Goal: Task Accomplishment & Management: Manage account settings

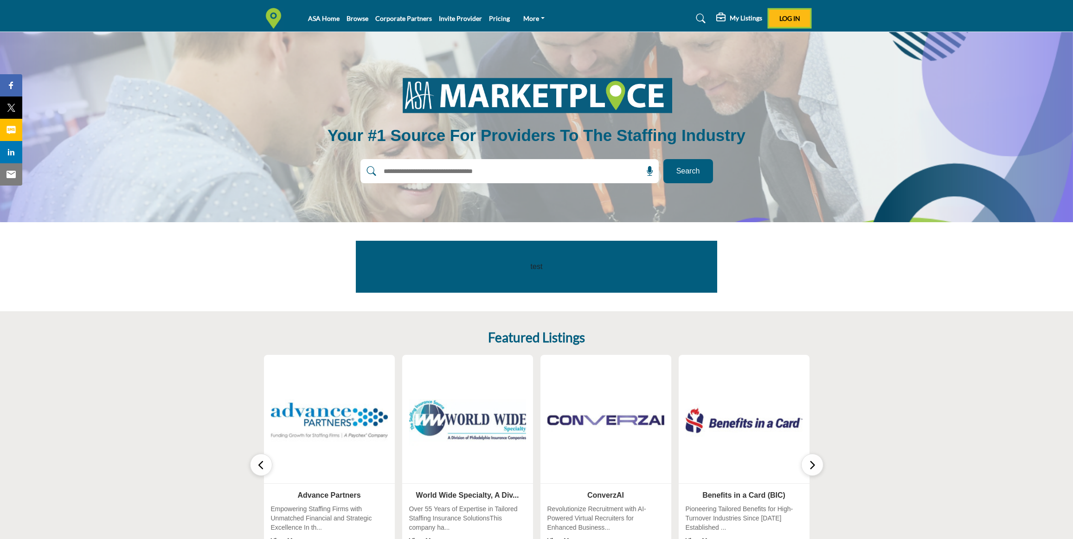
click at [790, 14] on span "Log In" at bounding box center [789, 18] width 21 height 8
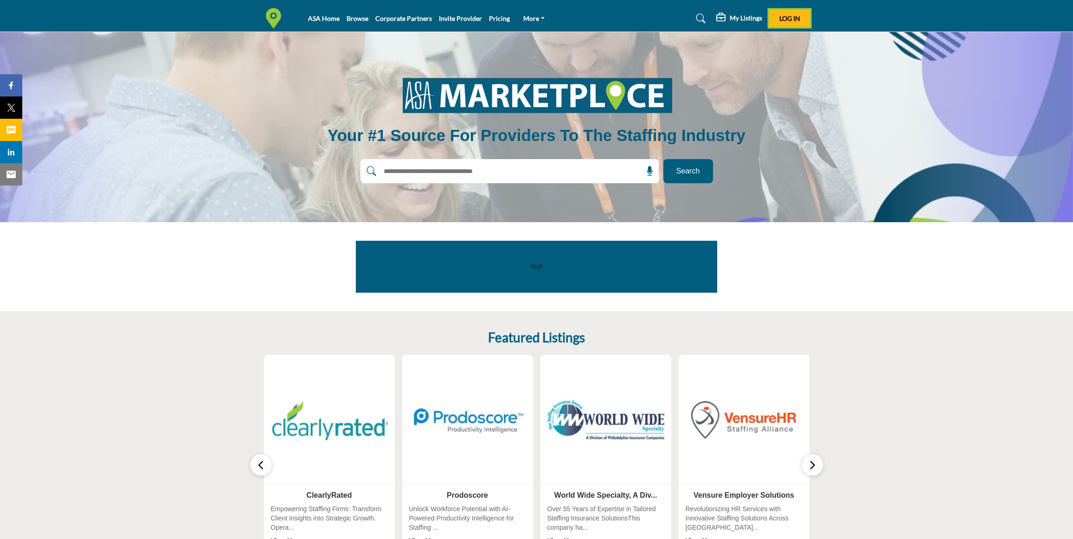
click at [785, 19] on span "Log In" at bounding box center [789, 18] width 21 height 8
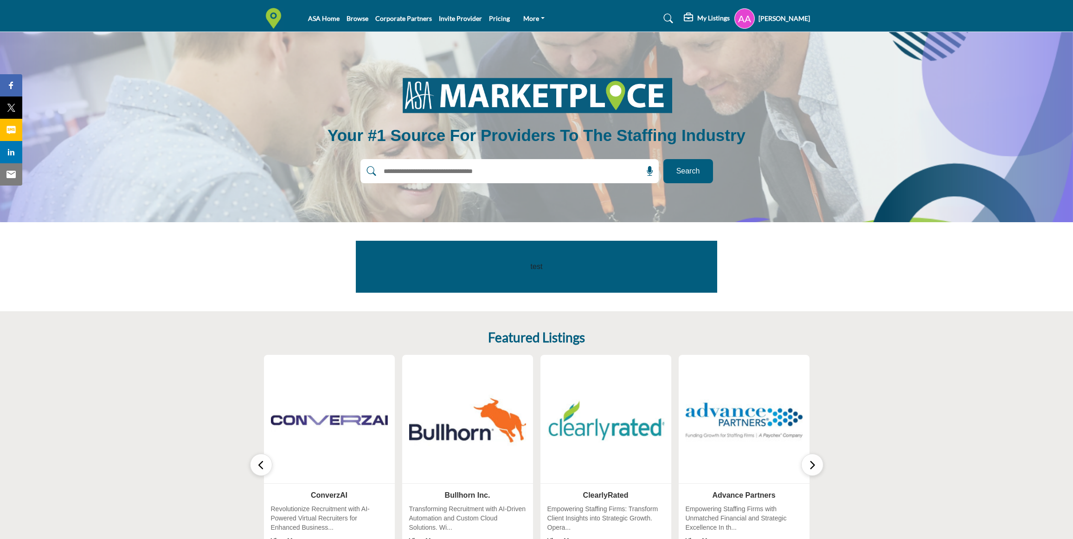
click at [697, 21] on h5 "My Listings" at bounding box center [713, 18] width 32 height 8
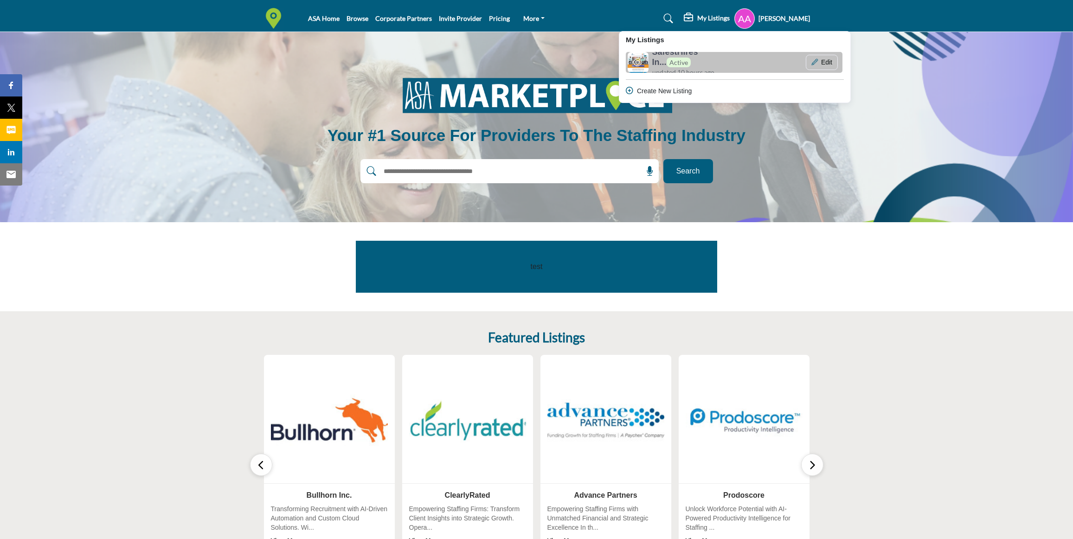
click at [691, 61] on h6 "SafestHires In... Active" at bounding box center [695, 57] width 86 height 20
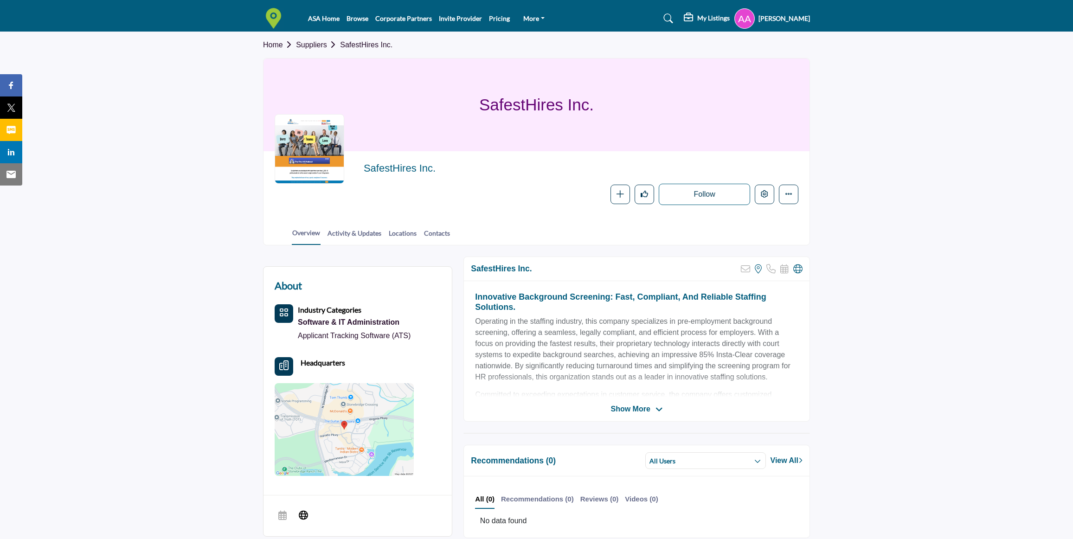
click at [284, 313] on icon "Category Icon" at bounding box center [283, 312] width 9 height 9
click at [788, 192] on icon "More details" at bounding box center [788, 193] width 7 height 7
click at [767, 192] on icon "Edit company" at bounding box center [764, 193] width 7 height 7
click at [764, 198] on icon "Edit company" at bounding box center [764, 193] width 7 height 7
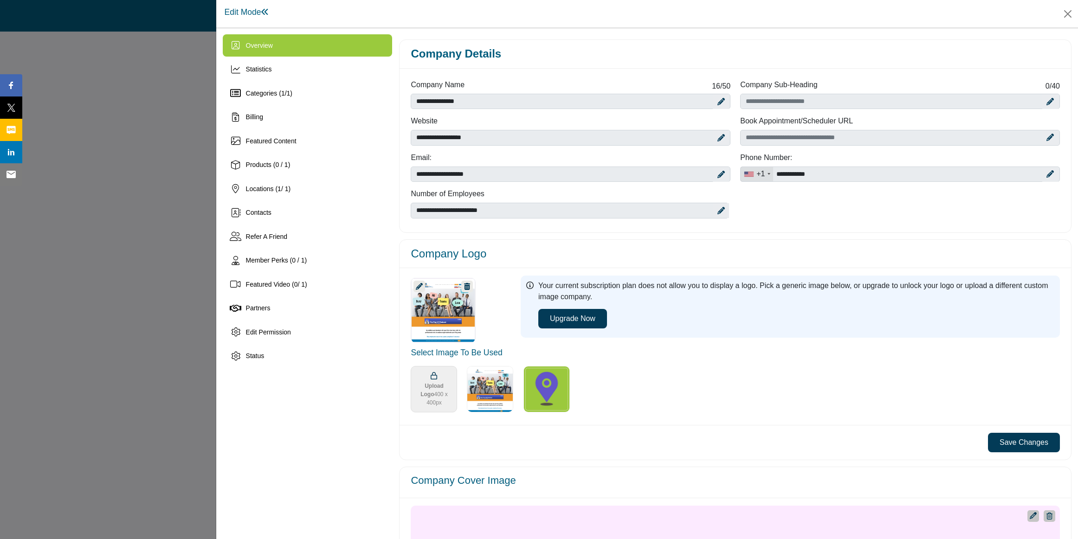
click at [721, 211] on icon at bounding box center [720, 210] width 7 height 7
click at [722, 211] on icon at bounding box center [725, 210] width 6 height 7
click at [488, 390] on img "Select Options" at bounding box center [490, 389] width 46 height 46
click at [720, 213] on icon at bounding box center [720, 210] width 7 height 7
click at [508, 211] on select "**********" at bounding box center [570, 211] width 318 height 16
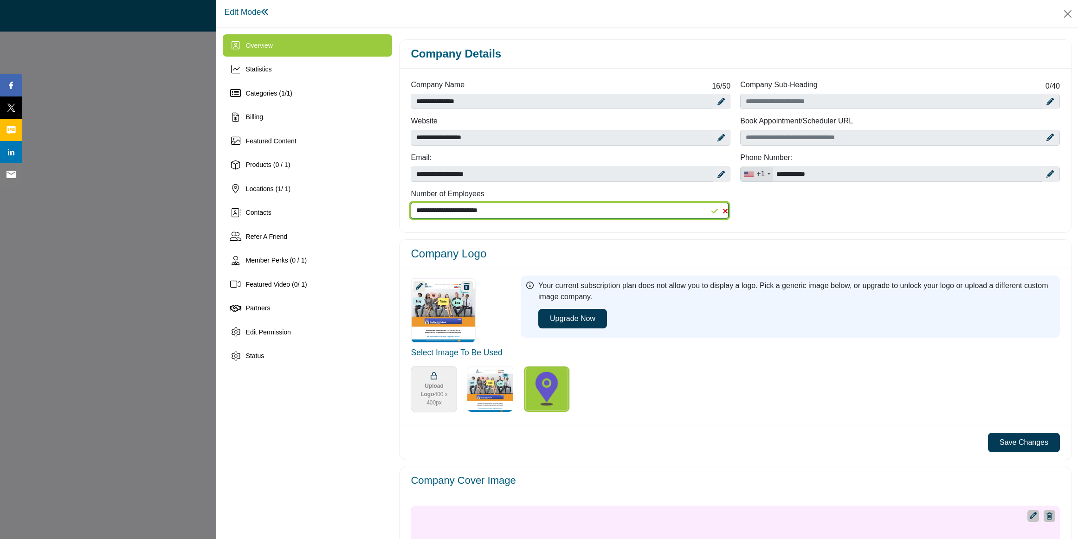
select select "*****"
click at [411, 203] on select "**********" at bounding box center [570, 211] width 318 height 16
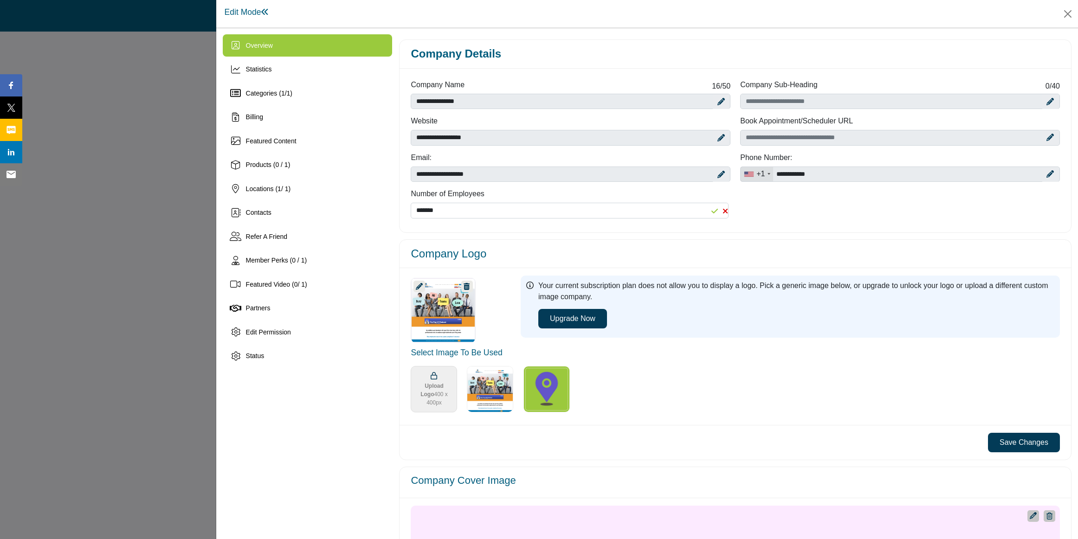
click at [1046, 140] on icon "Upgrade Scheduler" at bounding box center [1049, 137] width 7 height 7
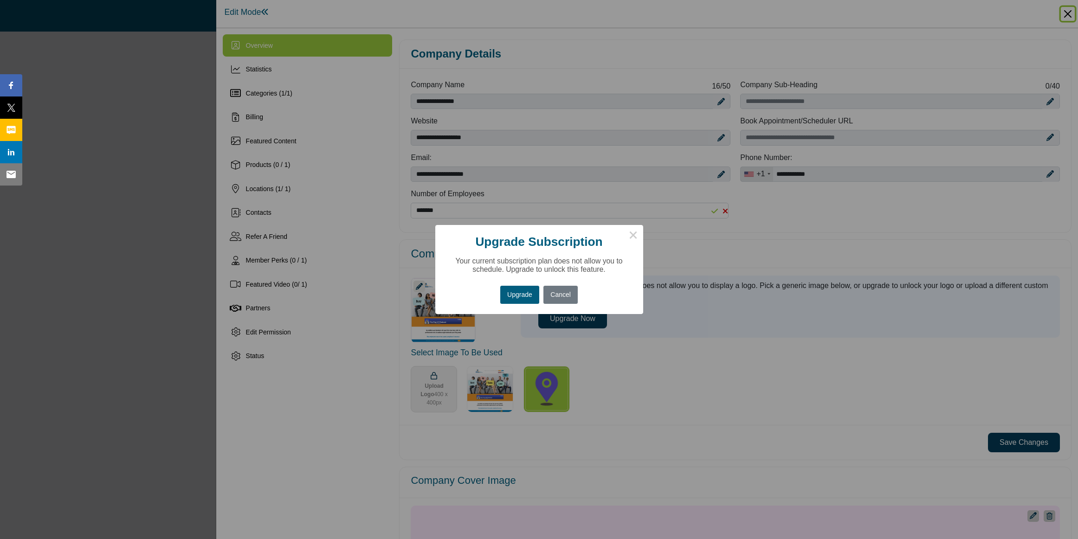
click at [633, 235] on button "×" at bounding box center [633, 234] width 19 height 19
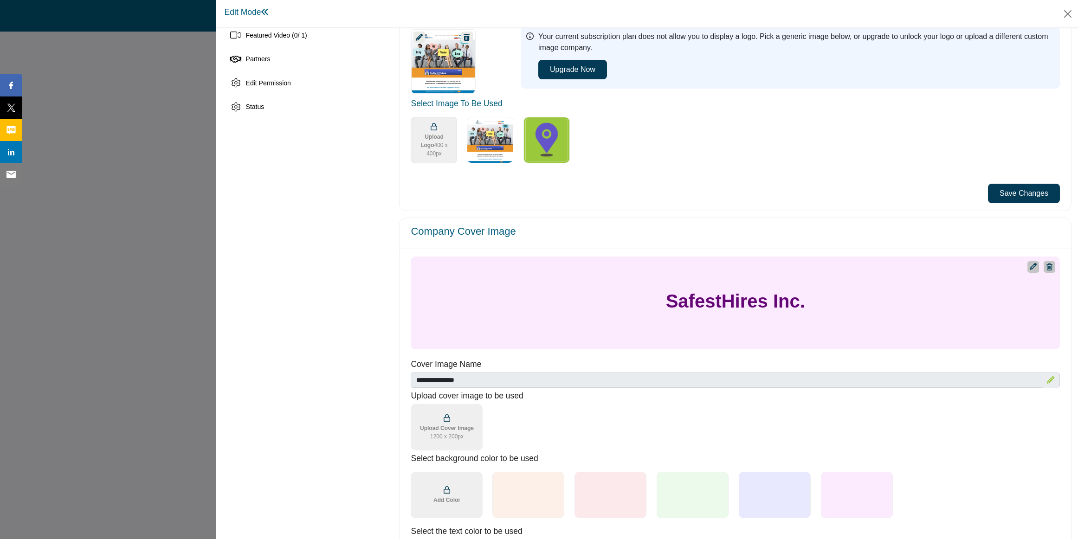
scroll to position [251, 0]
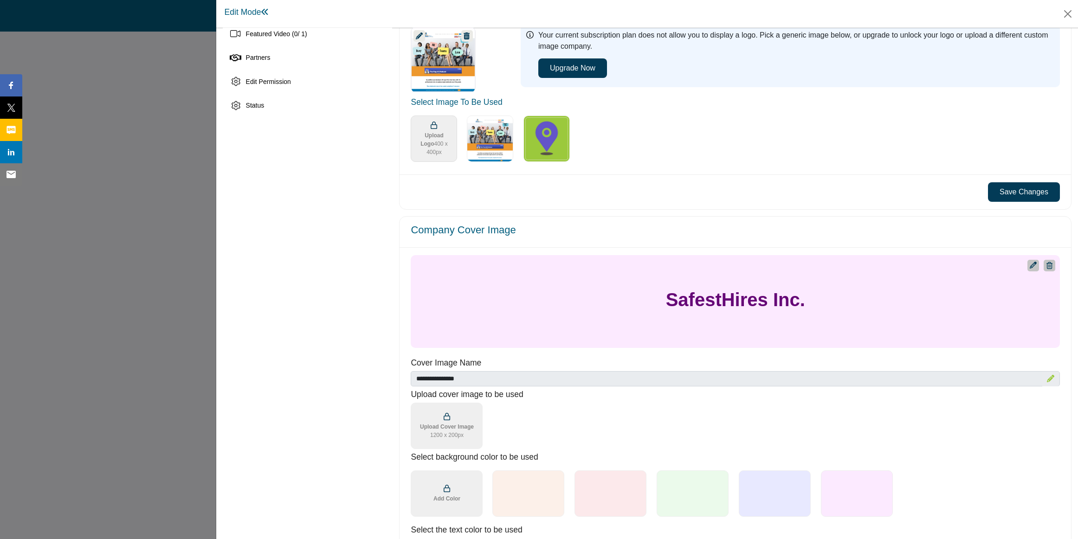
click at [1029, 264] on icon "Upgrade Custom Cover Text" at bounding box center [1032, 265] width 7 height 7
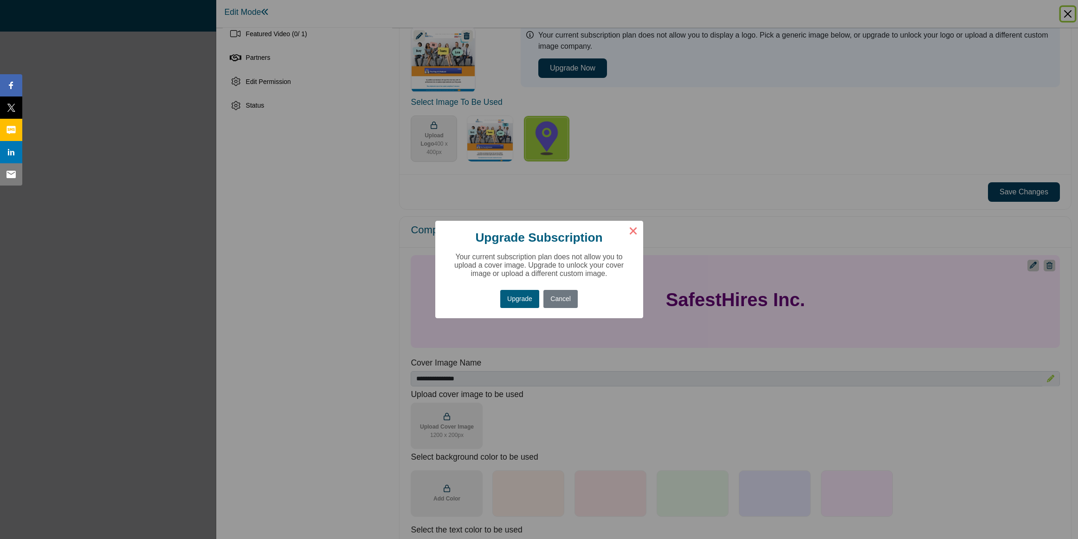
click at [633, 230] on button "×" at bounding box center [633, 230] width 19 height 19
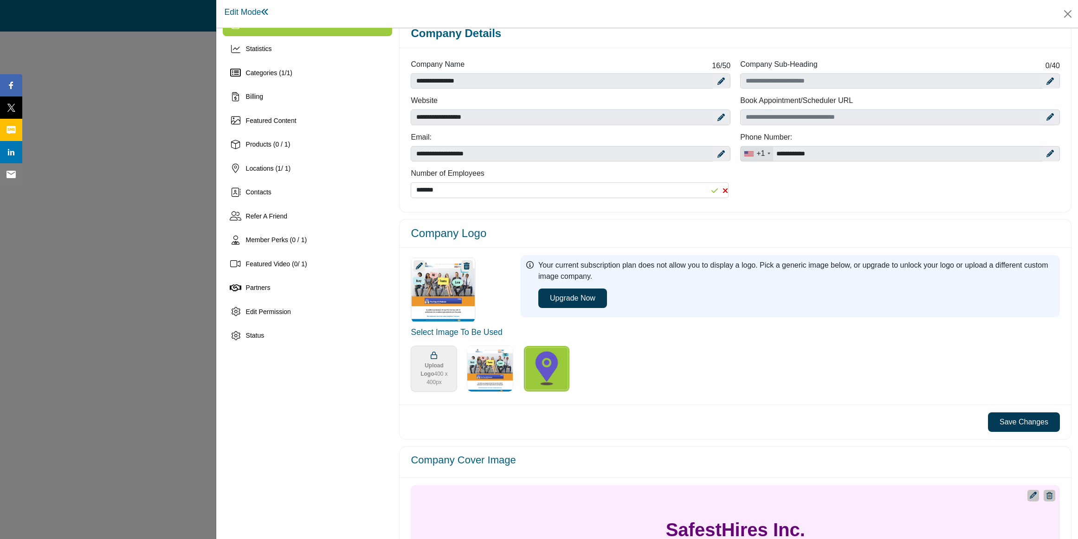
scroll to position [0, 0]
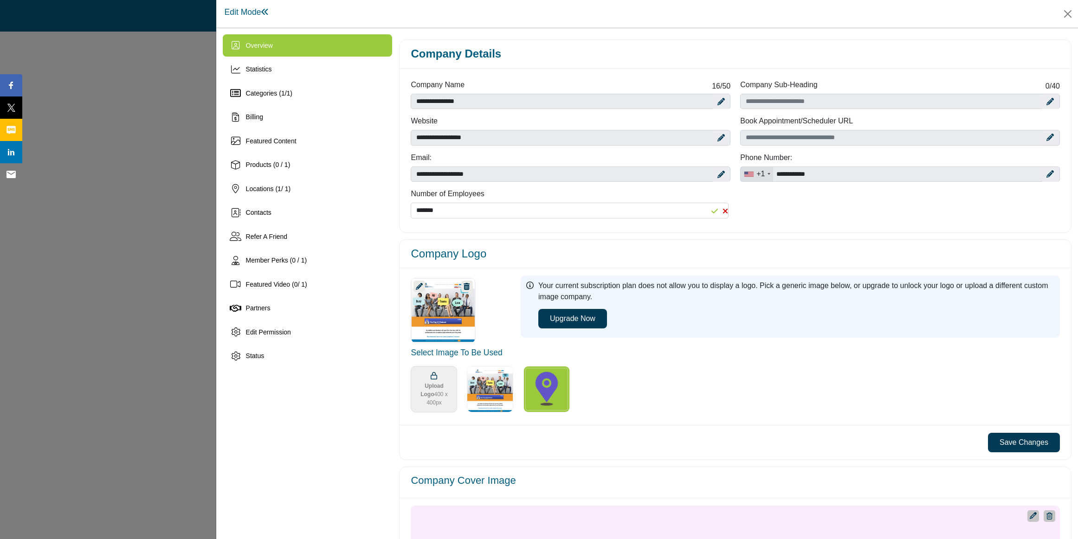
click at [1010, 447] on button "Save Changes" at bounding box center [1024, 442] width 72 height 19
click at [280, 97] on div "Categories ( 1 / 1 )" at bounding box center [269, 94] width 46 height 10
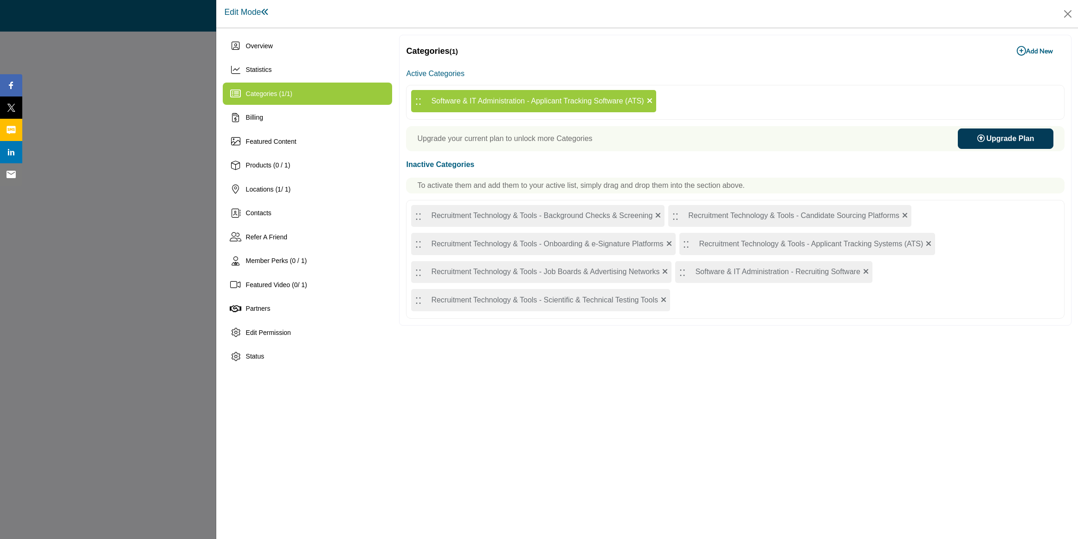
click at [650, 99] on icon at bounding box center [650, 100] width 6 height 7
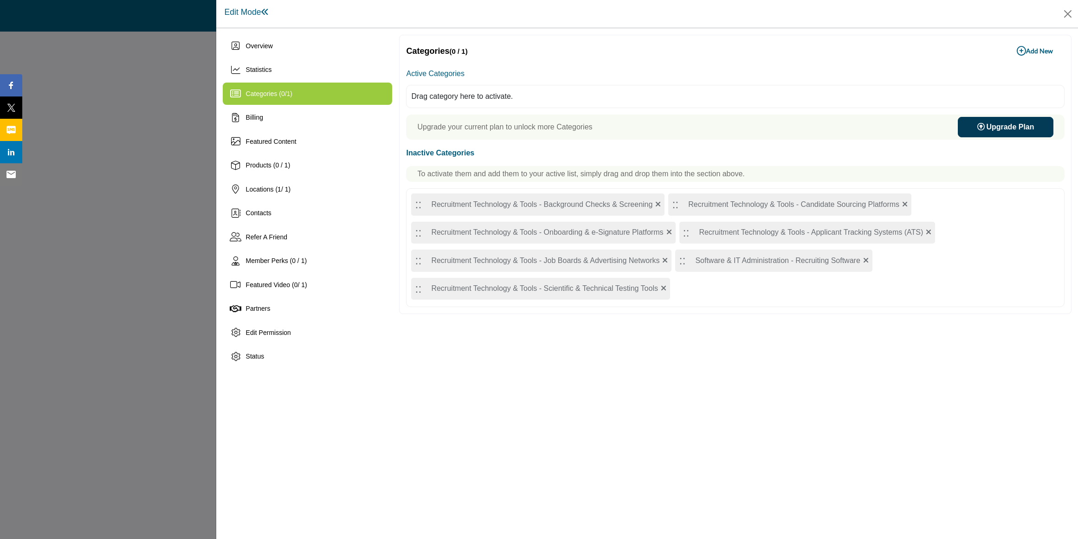
drag, startPoint x: 562, startPoint y: 205, endPoint x: 593, endPoint y: 195, distance: 32.4
click at [586, 184] on div "Inactive Categories To activate them and add them to your active list, simply d…" at bounding box center [735, 227] width 658 height 161
drag, startPoint x: 593, startPoint y: 196, endPoint x: 566, endPoint y: 197, distance: 27.9
click at [593, 196] on div ":: Recruitment Technology & Tools - Background Checks & Screening" at bounding box center [537, 204] width 253 height 22
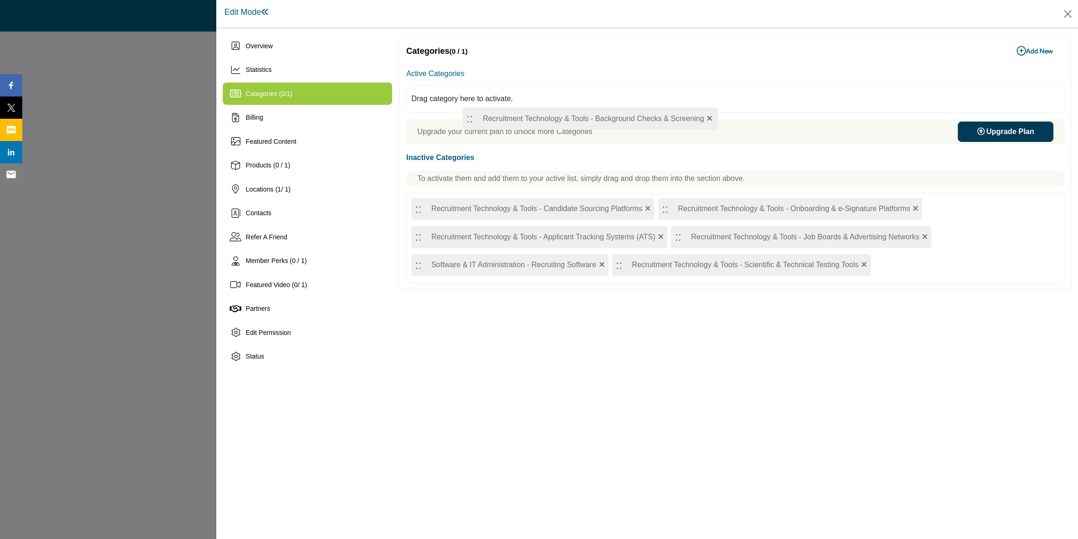
drag, startPoint x: 419, startPoint y: 206, endPoint x: 470, endPoint y: 122, distance: 98.2
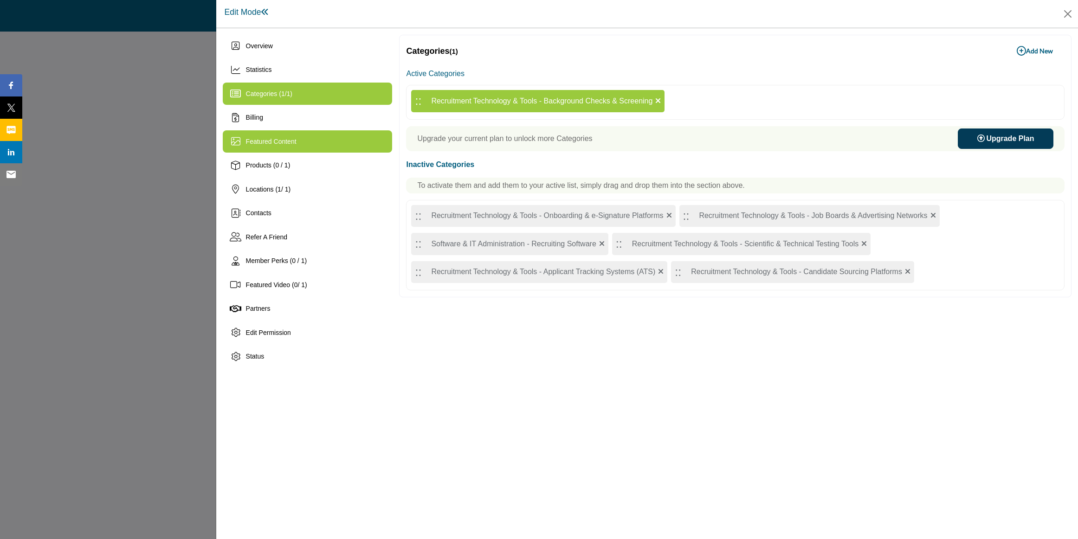
click at [255, 143] on span "Featured Content" at bounding box center [271, 141] width 51 height 7
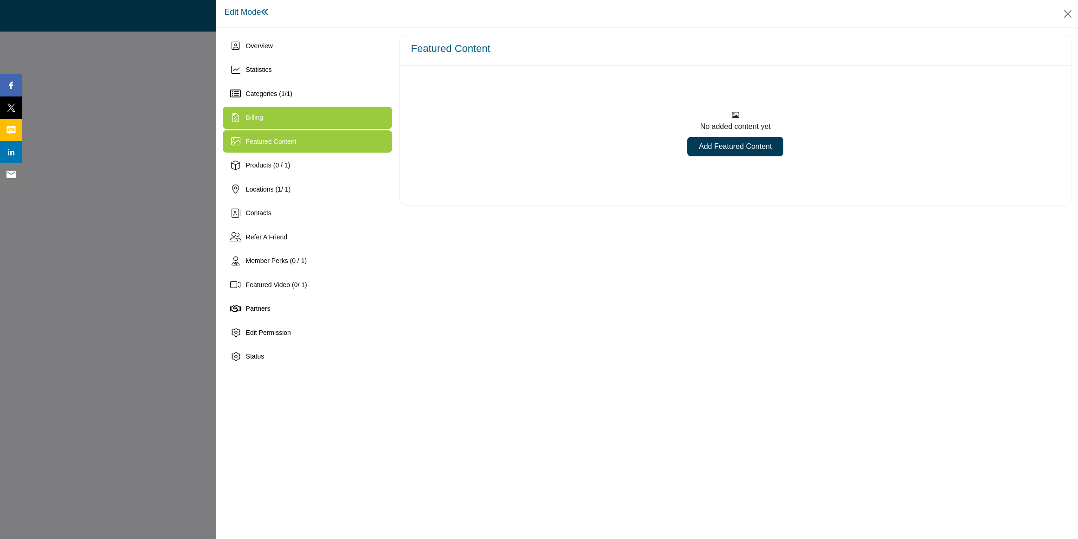
click at [256, 120] on span "Billing" at bounding box center [254, 117] width 17 height 7
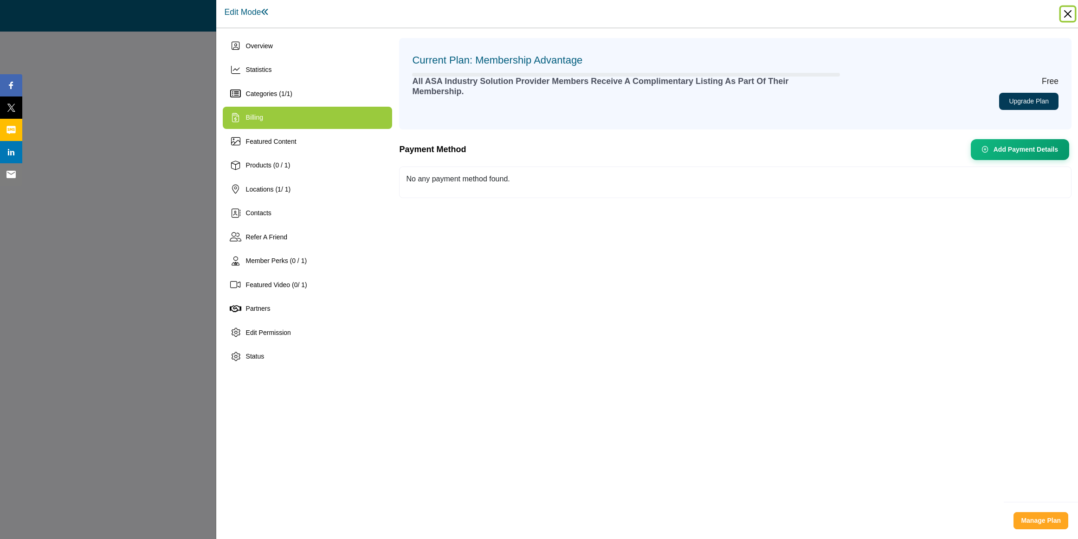
click at [1067, 13] on button "Close" at bounding box center [1068, 14] width 14 height 14
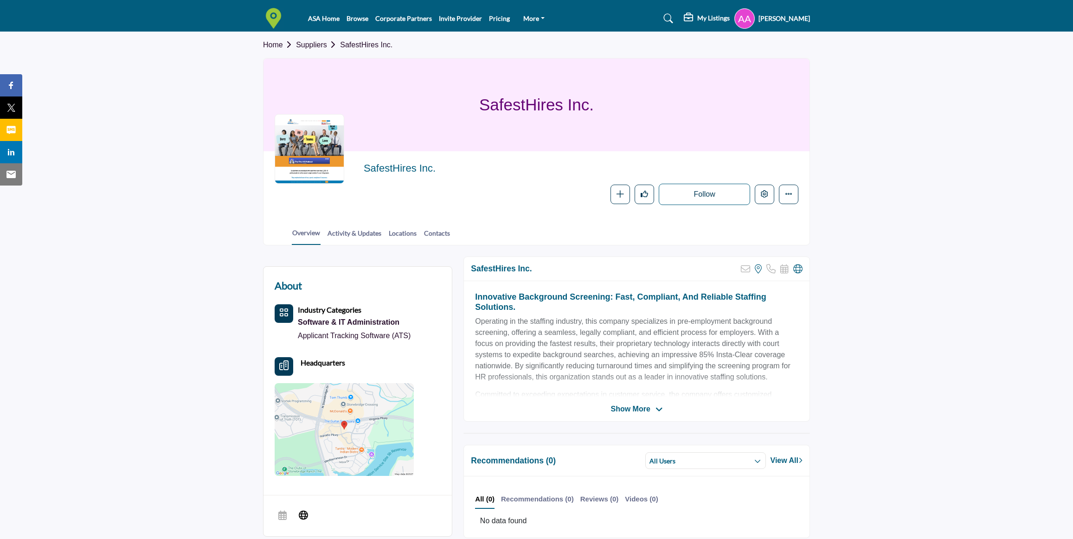
click at [668, 131] on div "SafestHires Inc." at bounding box center [537, 104] width 546 height 93
click at [766, 195] on icon "Edit company" at bounding box center [764, 193] width 7 height 7
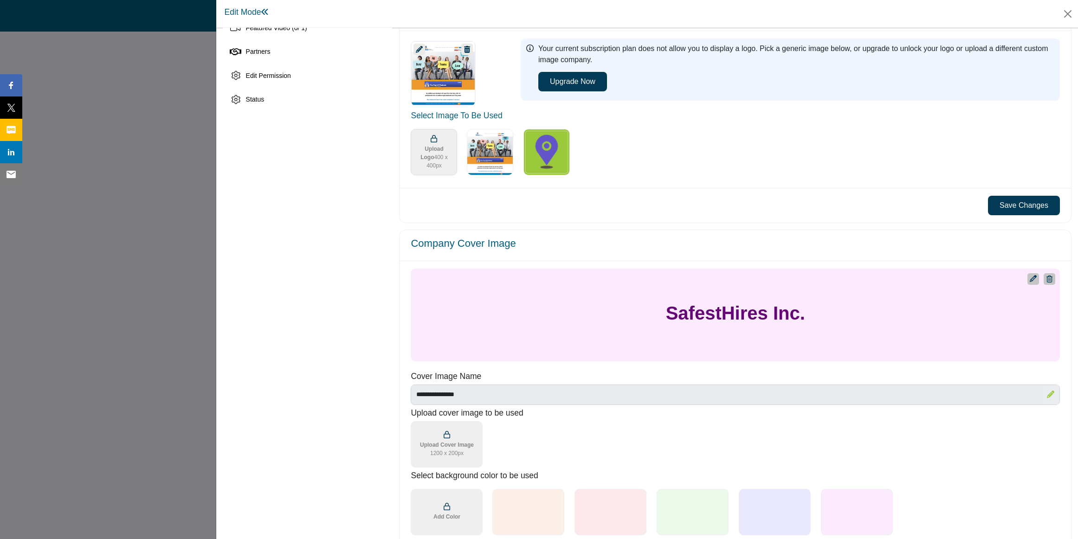
scroll to position [299, 0]
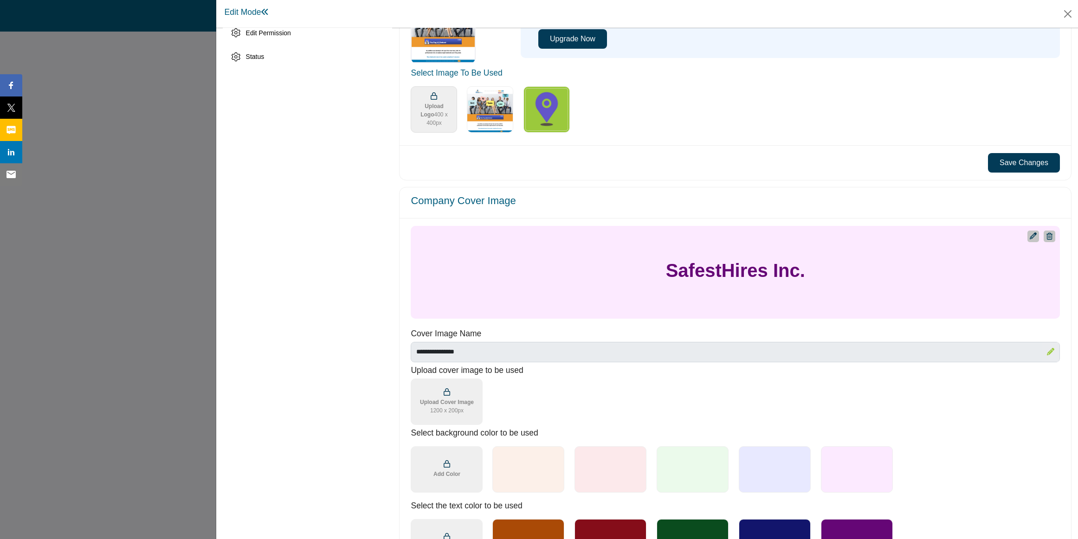
click at [1029, 238] on icon "Upgrade Custom Cover Text" at bounding box center [1032, 235] width 7 height 7
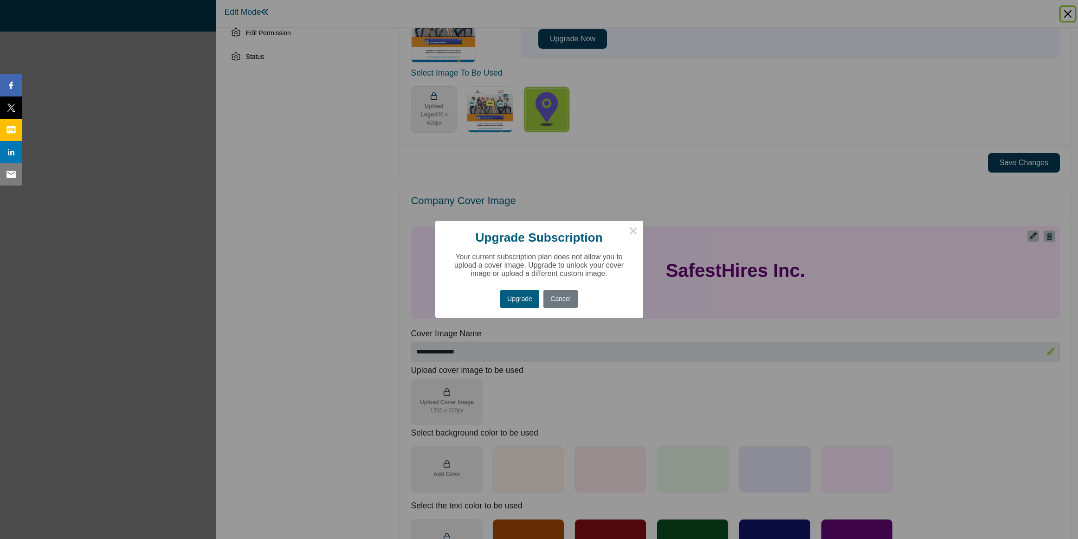
click at [630, 231] on button "×" at bounding box center [633, 230] width 19 height 19
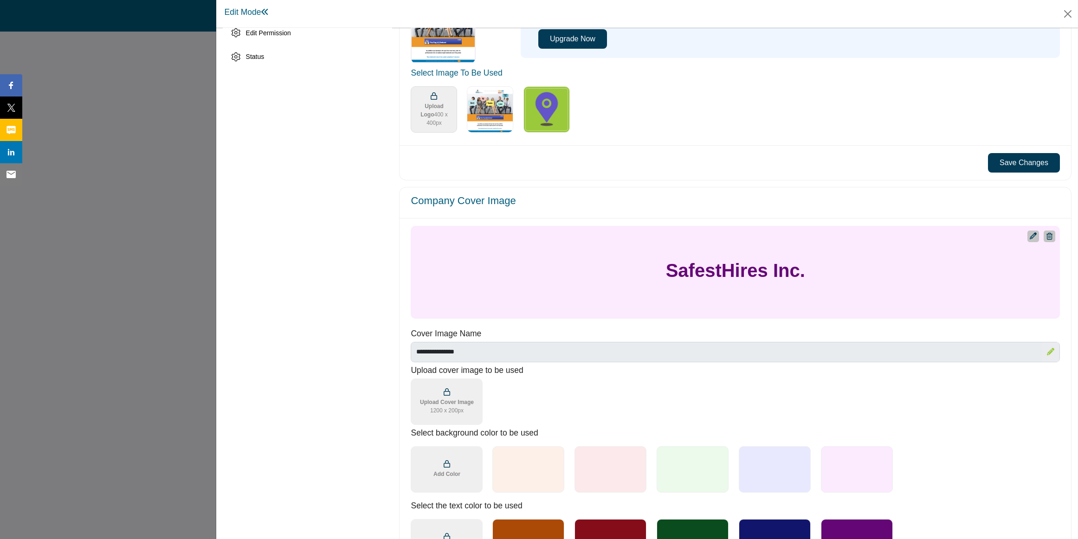
click at [728, 275] on h5 "SafestHires Inc." at bounding box center [735, 270] width 139 height 22
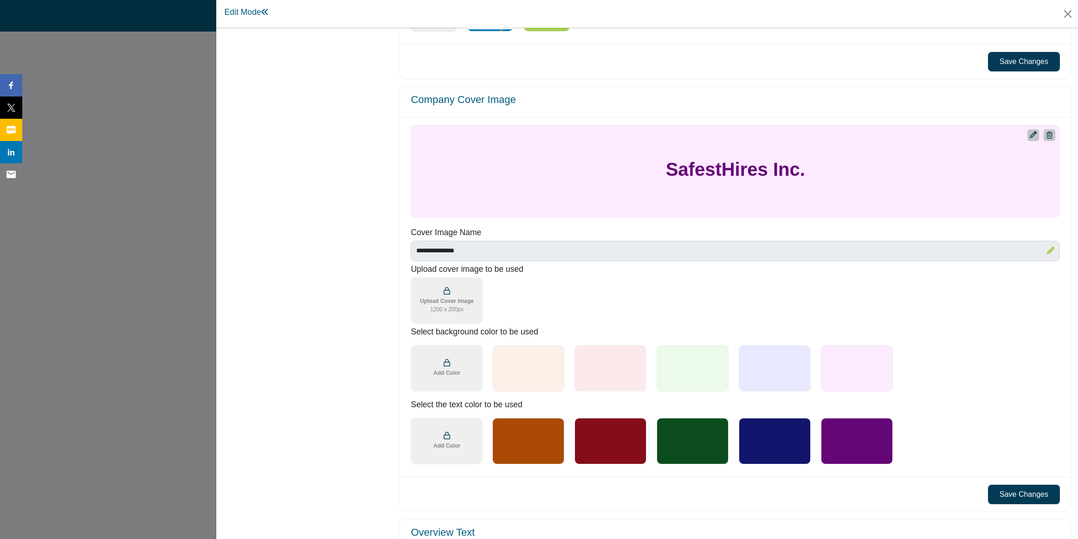
scroll to position [402, 0]
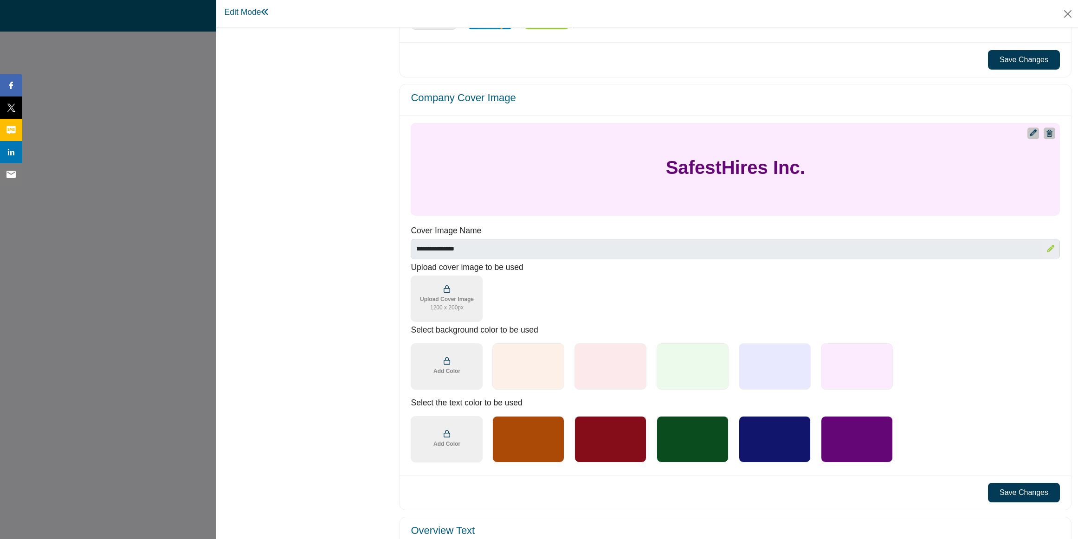
click at [525, 375] on div at bounding box center [528, 366] width 72 height 46
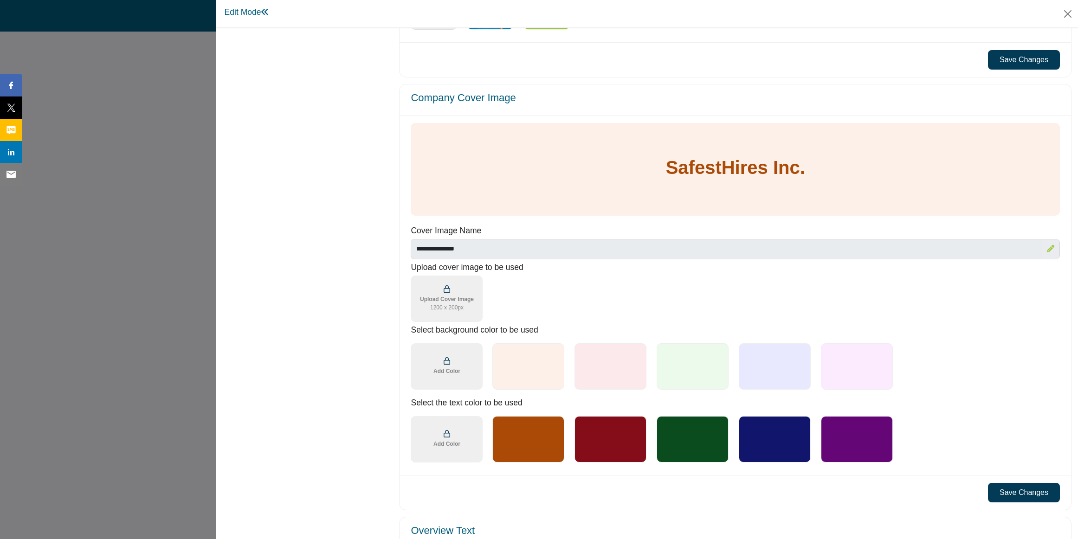
click at [758, 434] on div at bounding box center [775, 439] width 72 height 46
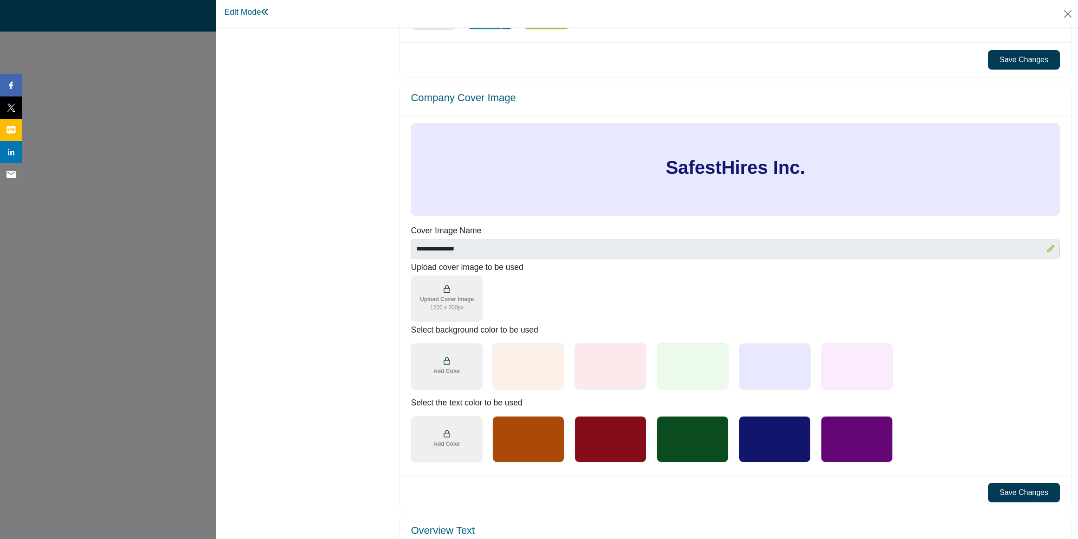
click at [443, 374] on span "Add Color" at bounding box center [446, 371] width 27 height 8
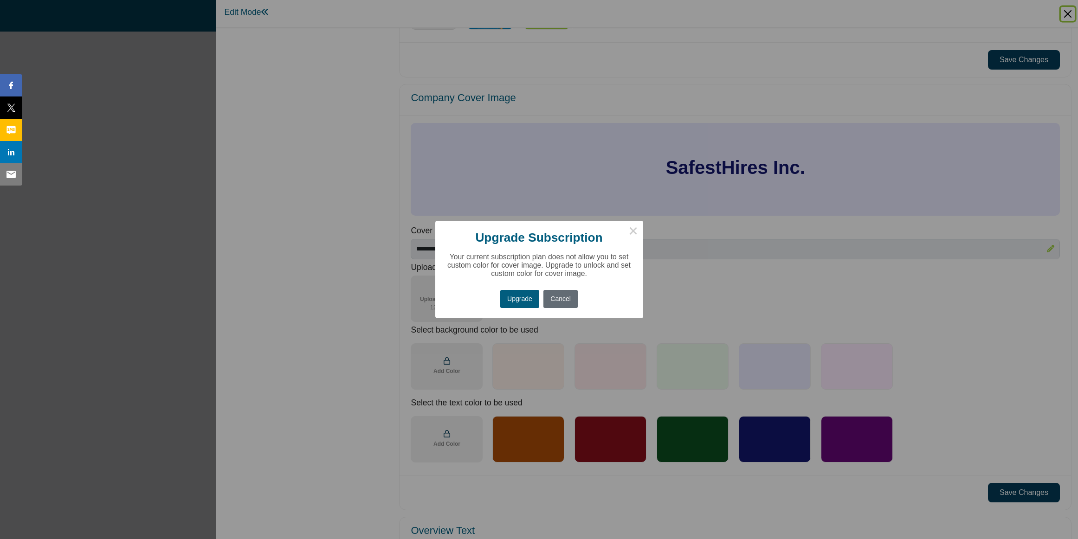
click at [567, 299] on button "Cancel" at bounding box center [560, 299] width 34 height 18
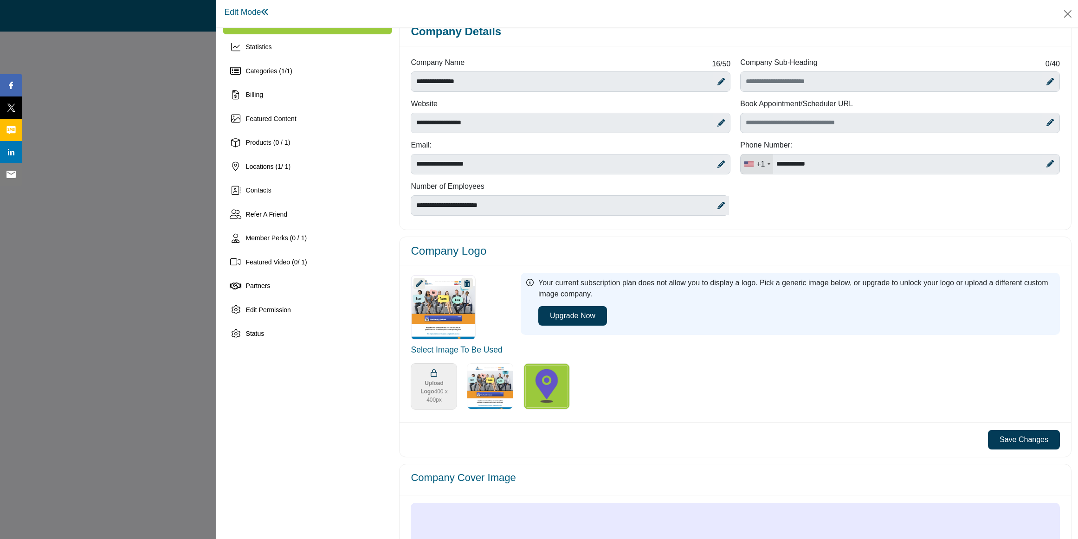
scroll to position [21, 0]
click at [999, 439] on button "Save Changes" at bounding box center [1024, 440] width 72 height 19
click at [1070, 14] on button "Close" at bounding box center [1068, 14] width 14 height 14
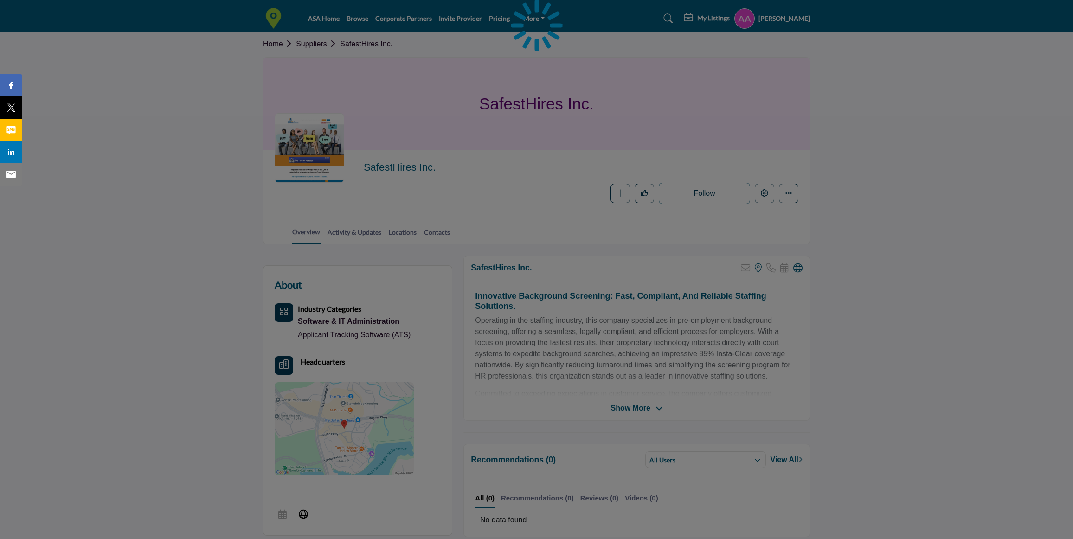
scroll to position [3, 0]
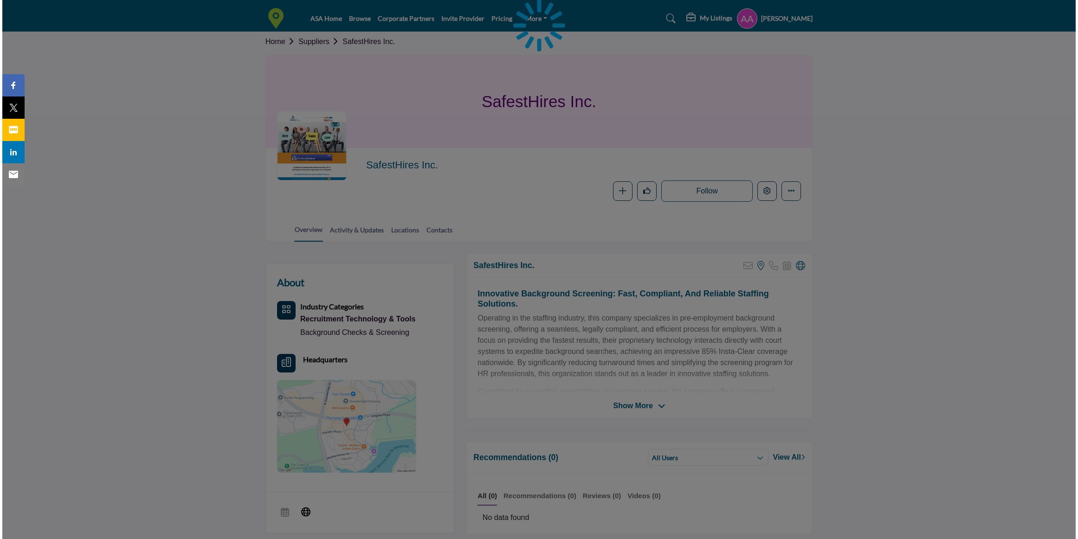
scroll to position [3, 0]
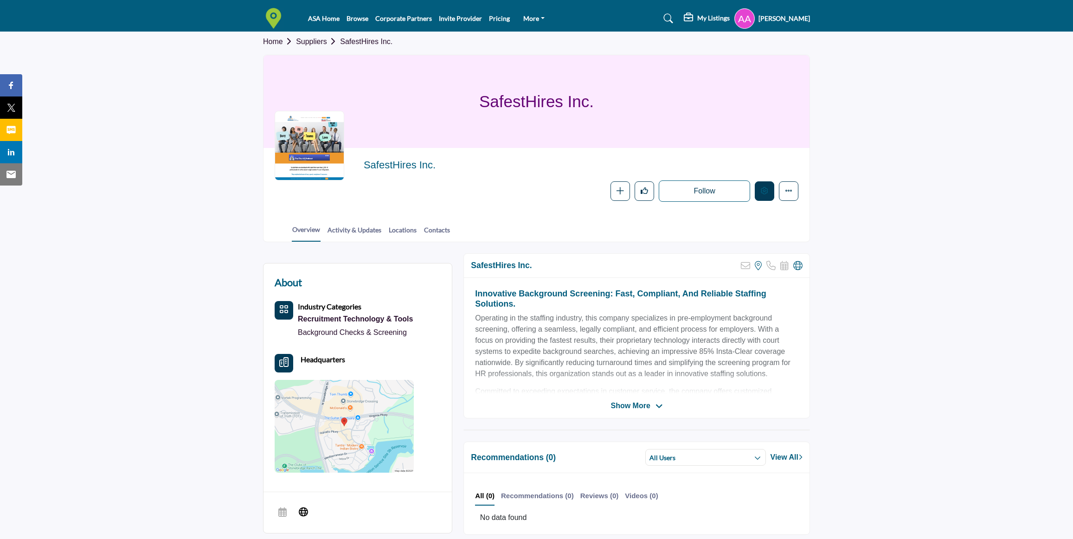
click at [767, 194] on icon "Edit company" at bounding box center [764, 190] width 7 height 7
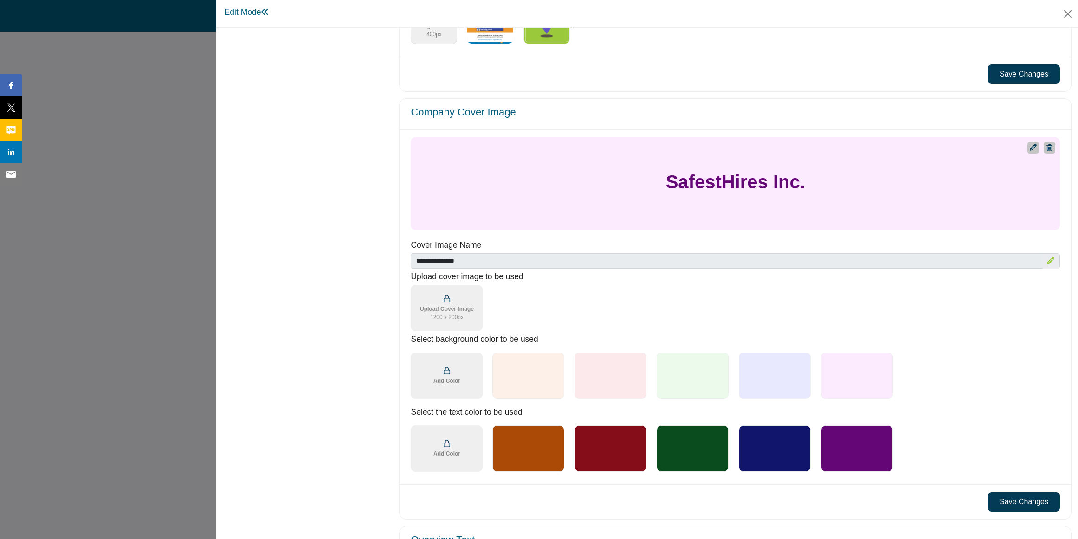
scroll to position [381, 0]
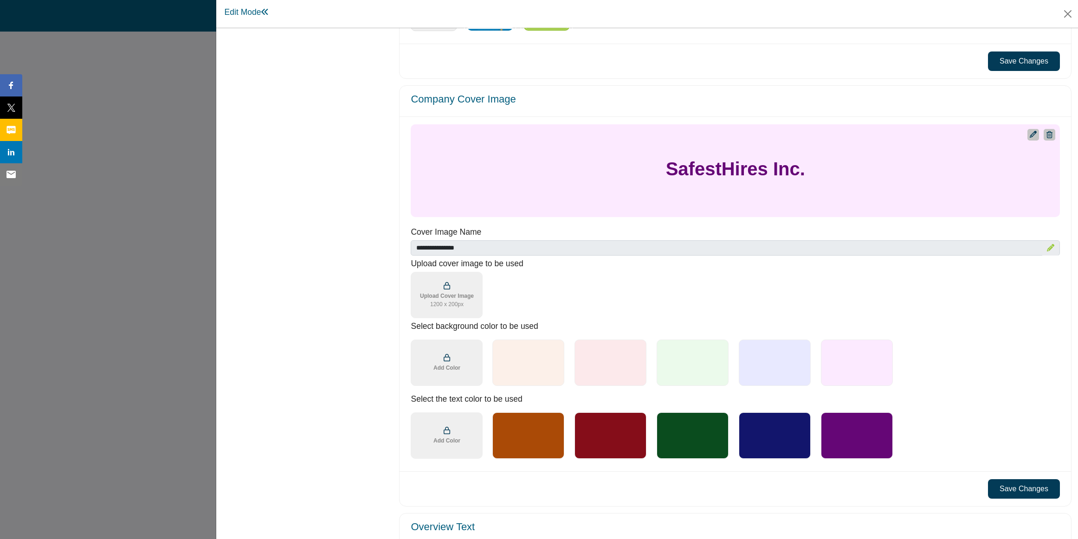
click at [521, 376] on div at bounding box center [528, 363] width 72 height 46
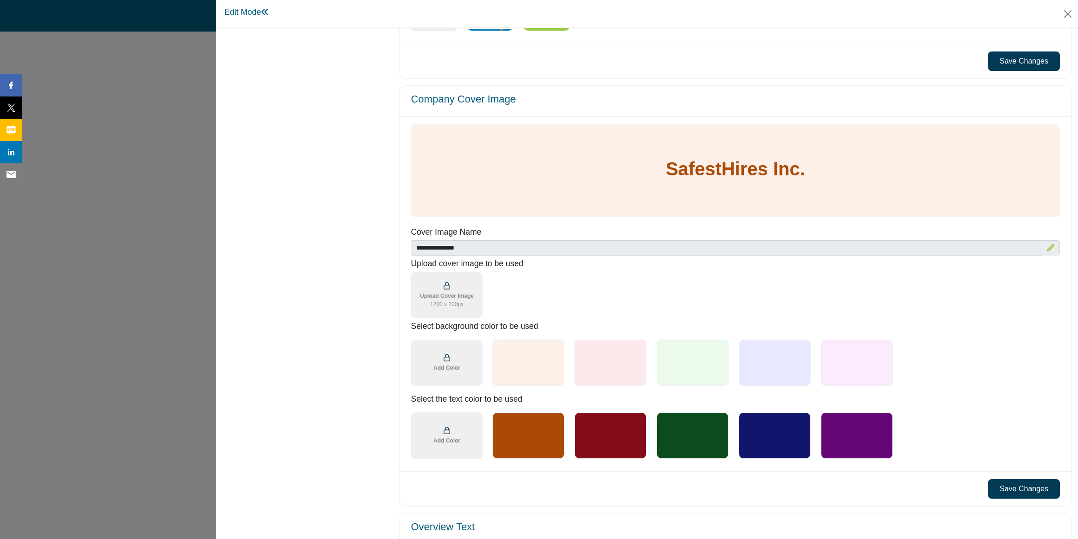
click at [773, 368] on div at bounding box center [775, 363] width 72 height 46
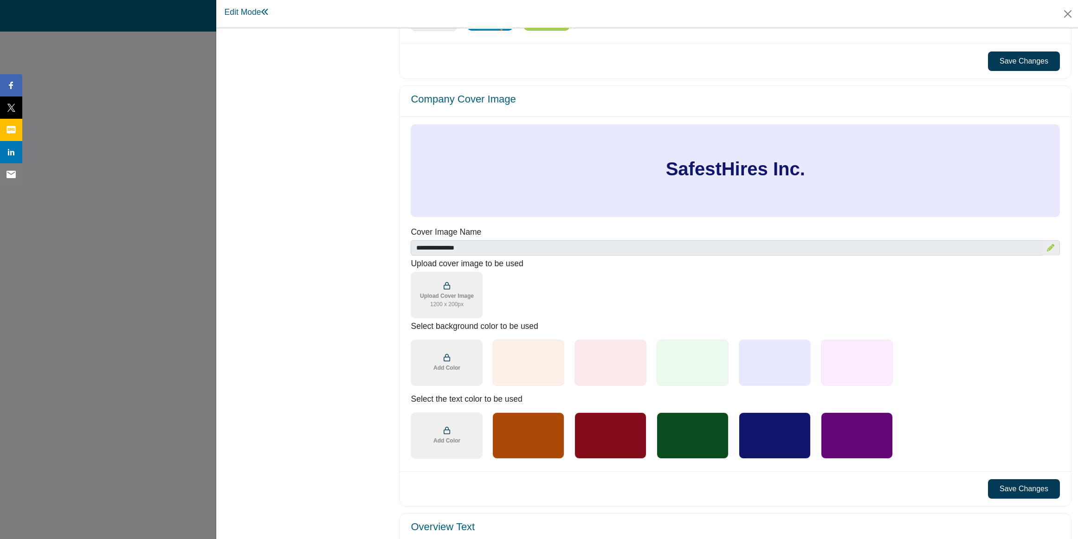
click at [1005, 491] on button "Save Changes" at bounding box center [1024, 488] width 72 height 19
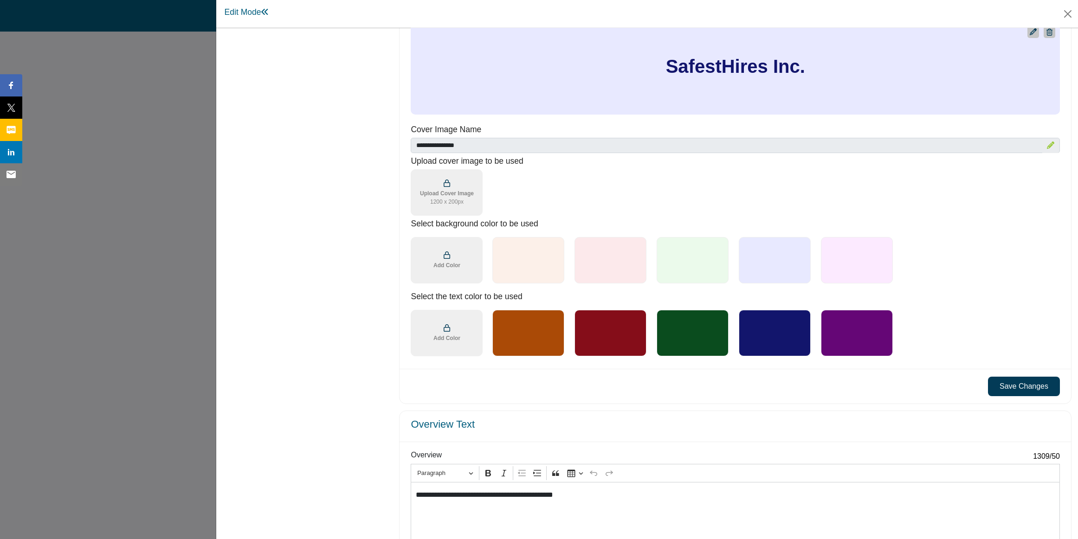
scroll to position [485, 0]
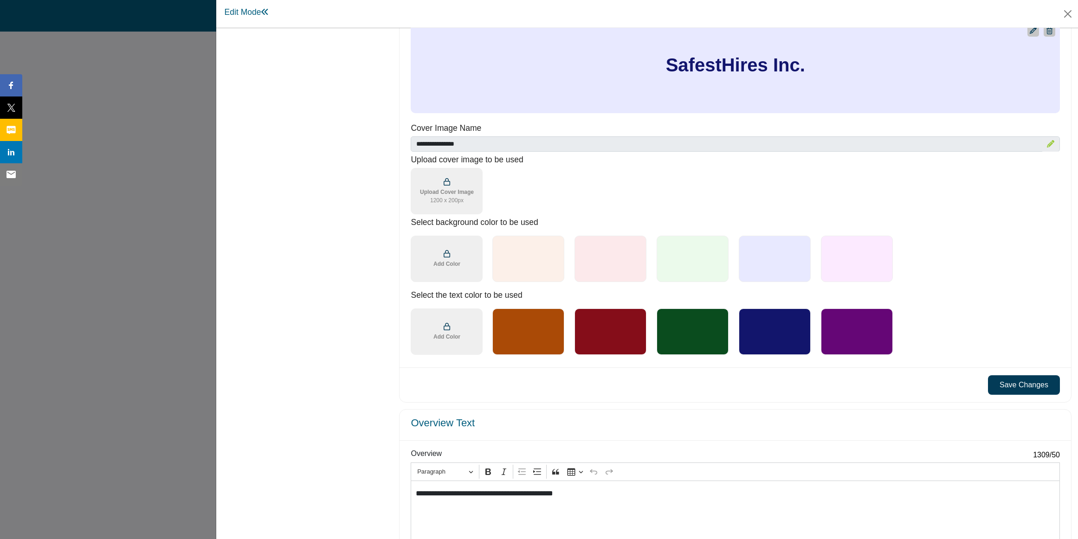
click at [1010, 383] on button "Save Changes" at bounding box center [1024, 384] width 72 height 19
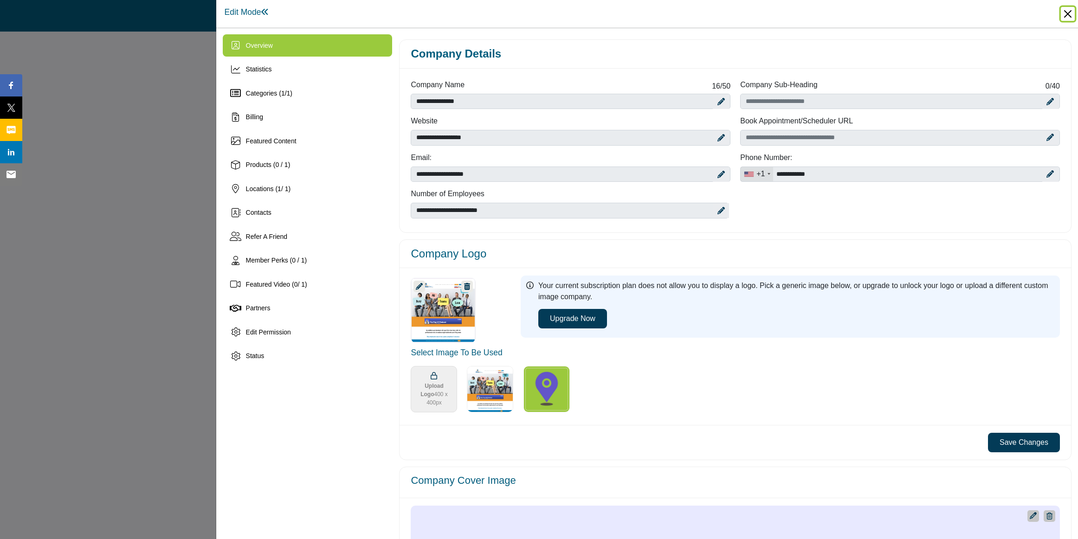
click at [1066, 13] on button "Close" at bounding box center [1068, 14] width 14 height 14
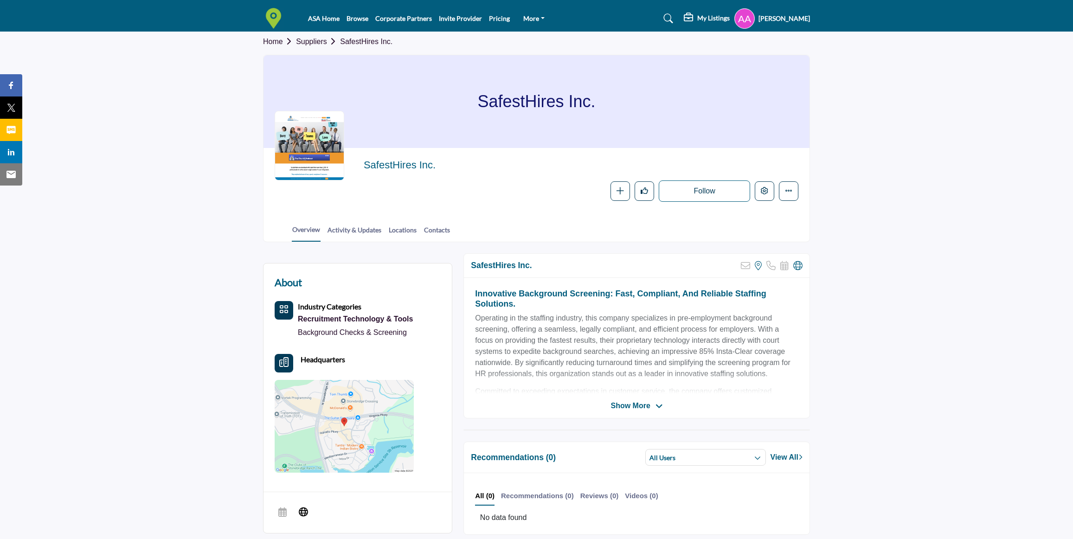
click at [648, 405] on span "Show More" at bounding box center [630, 405] width 39 height 11
